Goal: Task Accomplishment & Management: Manage account settings

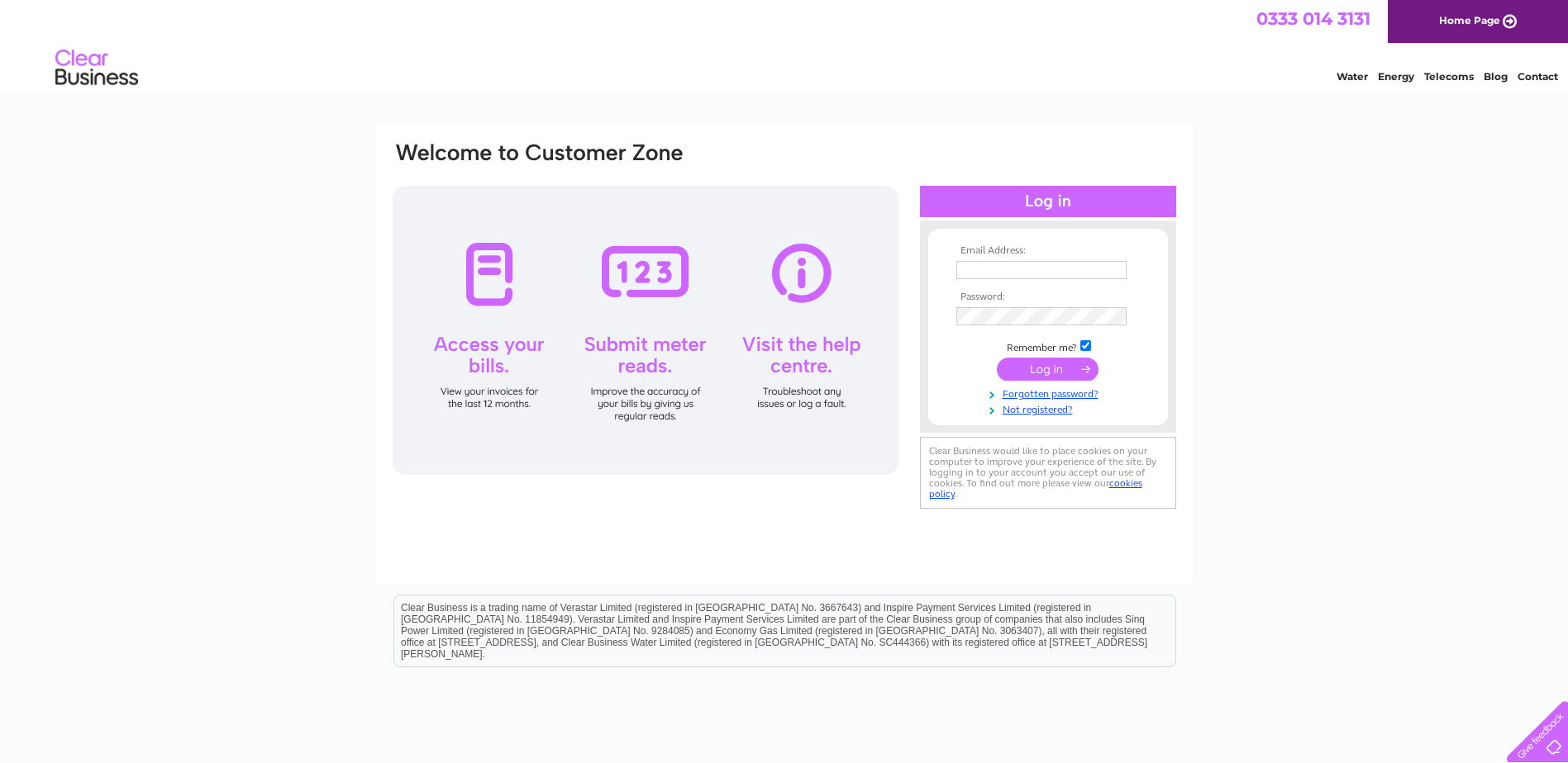
type input "[EMAIL_ADDRESS][DOMAIN_NAME]"
click at [1040, 372] on input "submit" at bounding box center [1048, 369] width 101 height 23
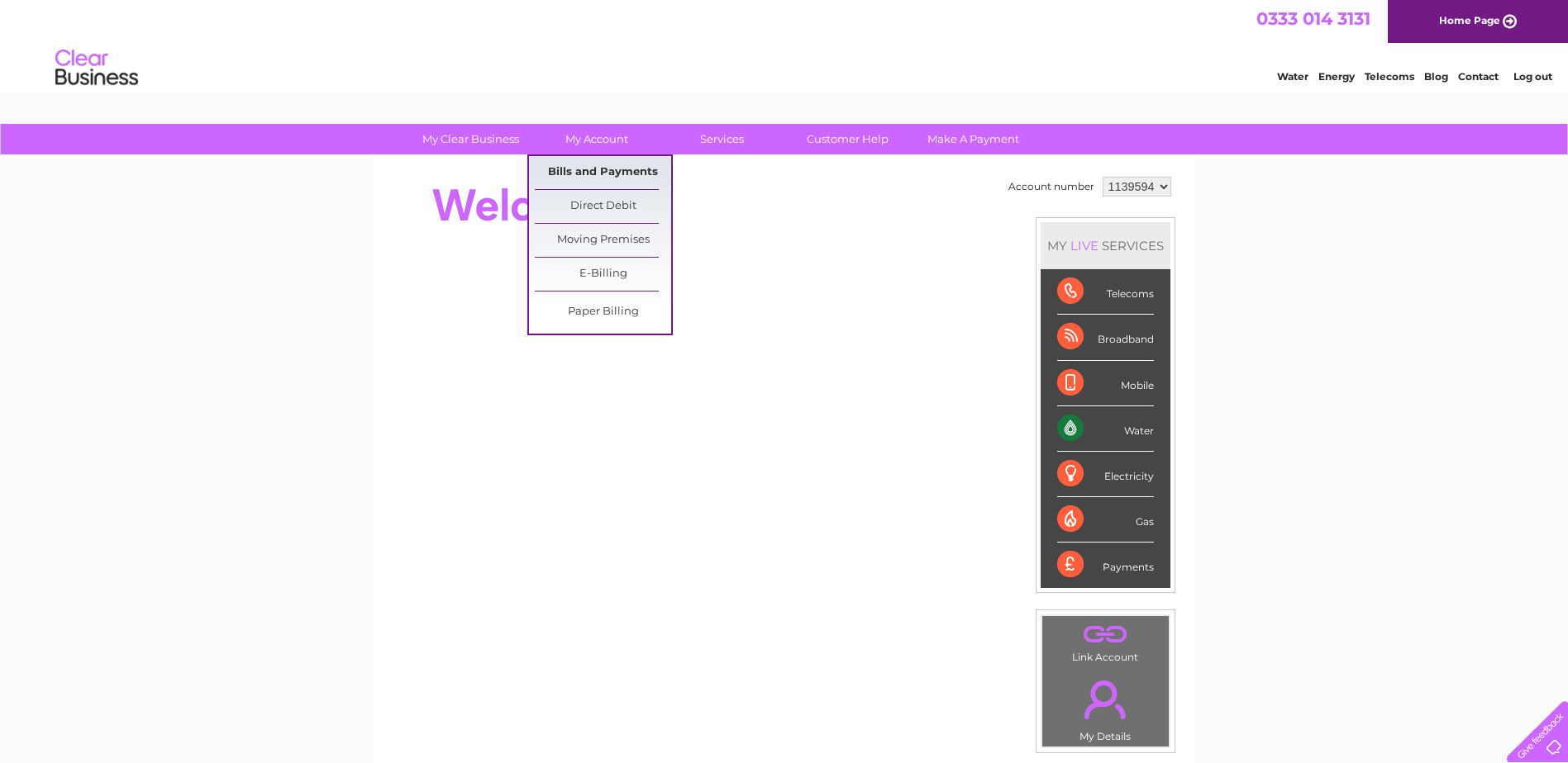
click at [583, 170] on link "Bills and Payments" at bounding box center [602, 172] width 136 height 33
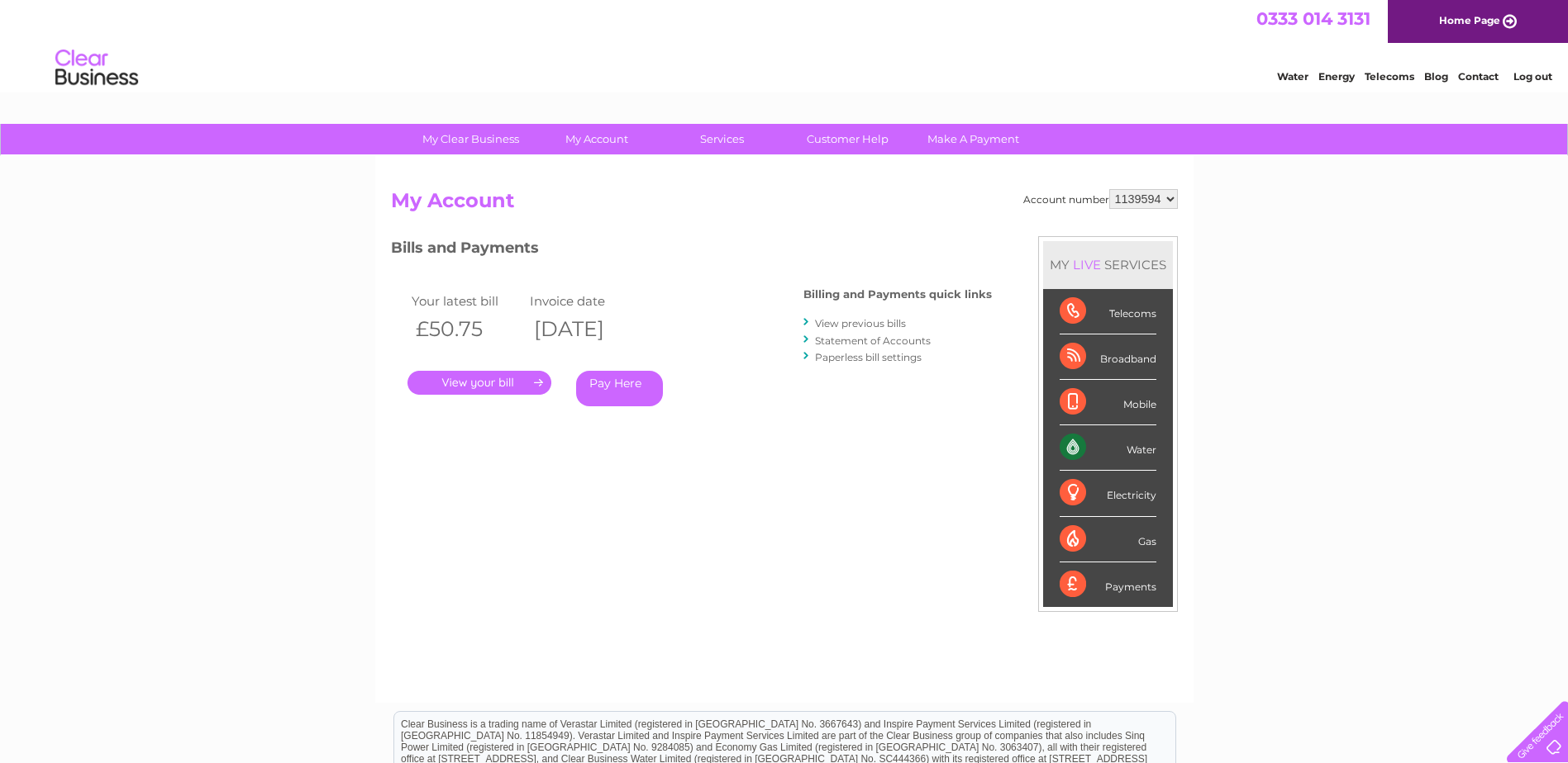
click at [466, 378] on link "." at bounding box center [479, 383] width 144 height 24
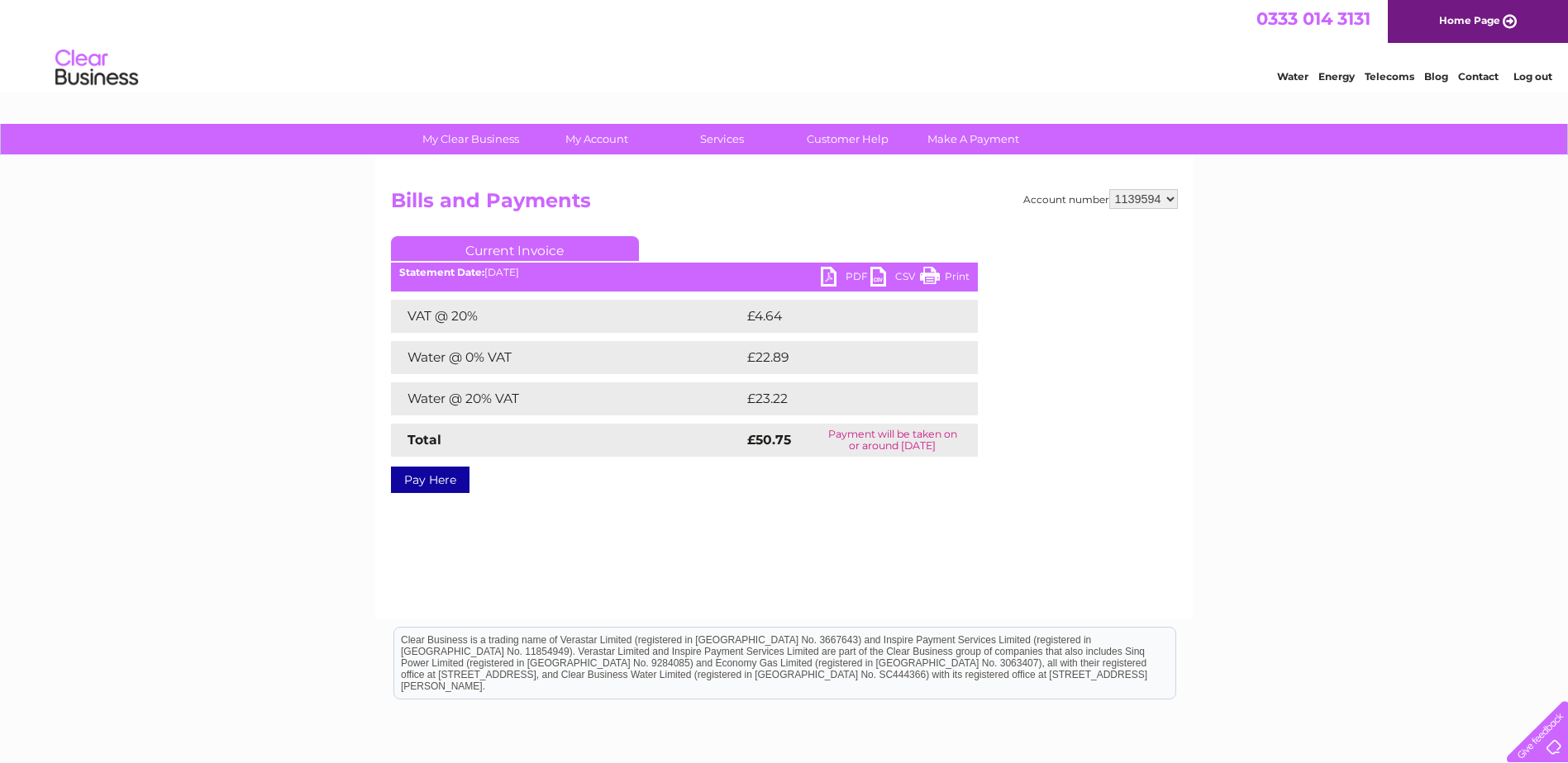
click at [847, 275] on link "PDF" at bounding box center [846, 279] width 50 height 24
drag, startPoint x: 1536, startPoint y: 72, endPoint x: 1498, endPoint y: 72, distance: 38.0
click at [1536, 72] on link "Log out" at bounding box center [1532, 77] width 39 height 12
